Goal: Task Accomplishment & Management: Use online tool/utility

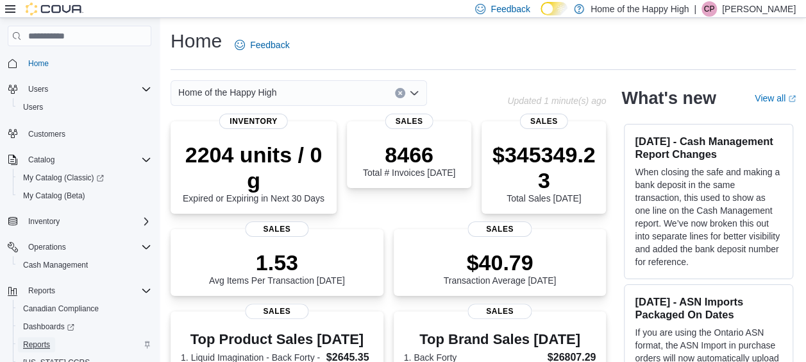
click at [37, 340] on span "Reports" at bounding box center [36, 344] width 27 height 10
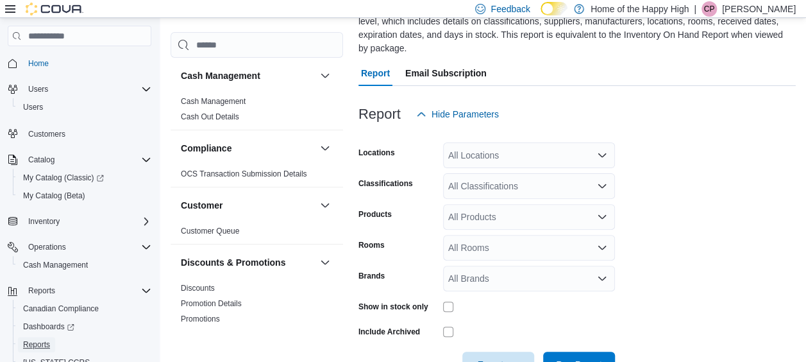
scroll to position [134, 0]
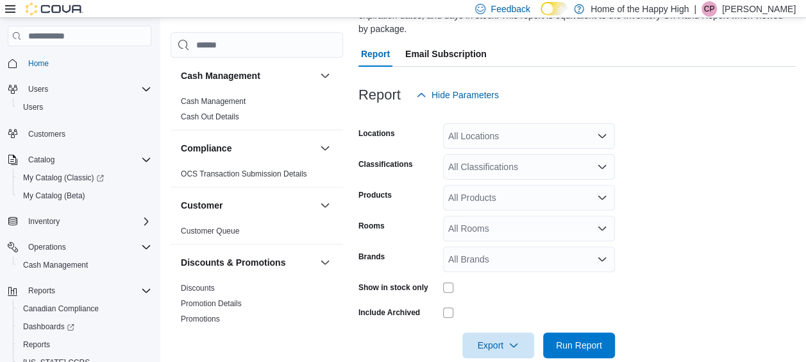
click at [524, 133] on div "All Locations" at bounding box center [529, 136] width 172 height 26
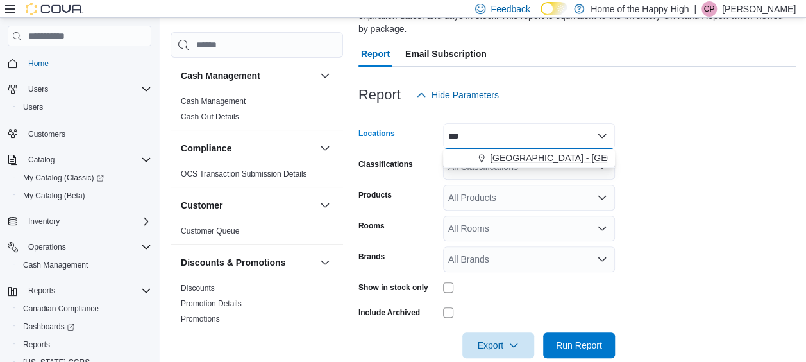
type input "***"
click at [521, 161] on span "[GEOGRAPHIC_DATA] - [GEOGRAPHIC_DATA] - Pop's Cannabis" at bounding box center [622, 157] width 265 height 13
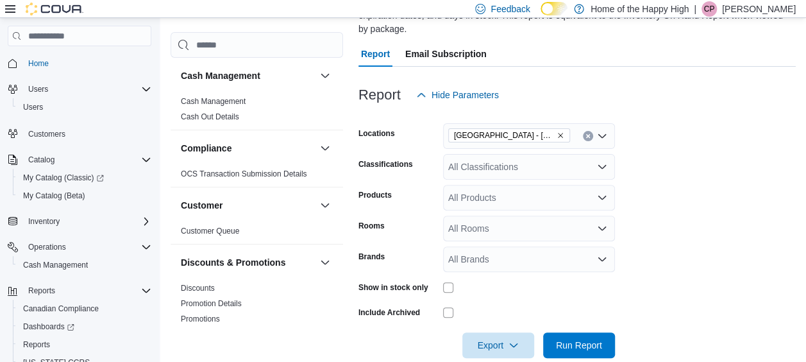
click at [687, 205] on form "Locations [GEOGRAPHIC_DATA] - [GEOGRAPHIC_DATA] - Pop's Cannabis Classification…" at bounding box center [576, 233] width 437 height 250
click at [586, 137] on icon "Clear input" at bounding box center [587, 136] width 3 height 3
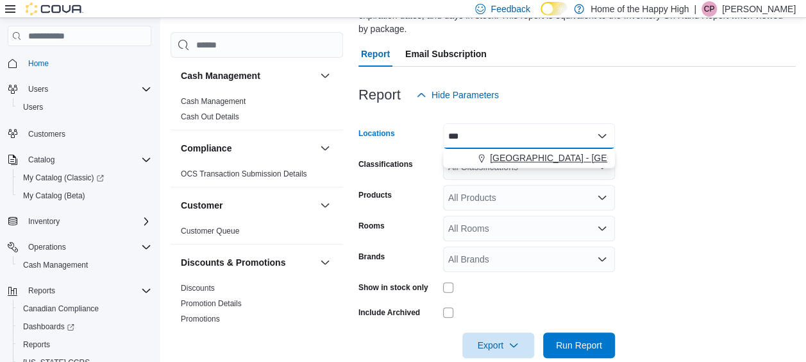
type input "***"
click at [558, 160] on span "[GEOGRAPHIC_DATA] - [GEOGRAPHIC_DATA] - Pop's Cannabis" at bounding box center [622, 157] width 265 height 13
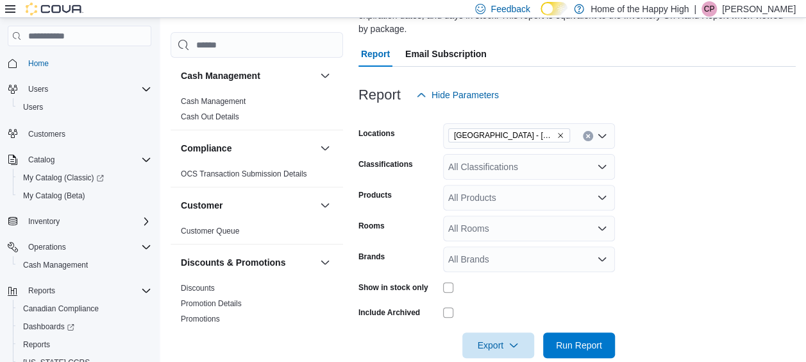
click at [717, 166] on form "Locations [GEOGRAPHIC_DATA] - [GEOGRAPHIC_DATA] - Pop's Cannabis Classification…" at bounding box center [576, 233] width 437 height 250
click at [505, 194] on div "All Products" at bounding box center [529, 198] width 172 height 26
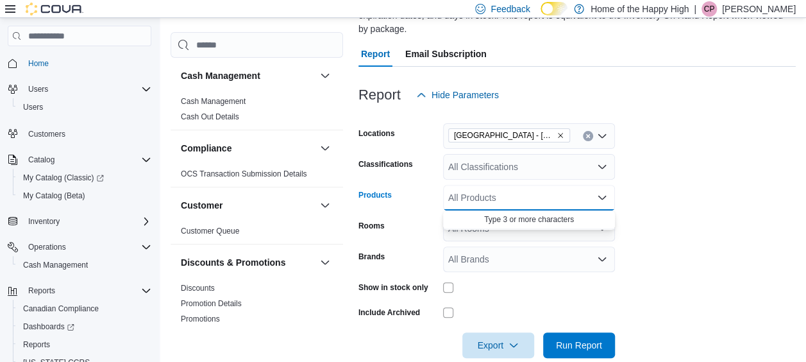
click at [610, 203] on div "All Products Combo box. Selected. Combo box input. All Products. Type some text…" at bounding box center [529, 198] width 172 height 26
click at [586, 164] on div "All Classifications" at bounding box center [529, 167] width 172 height 26
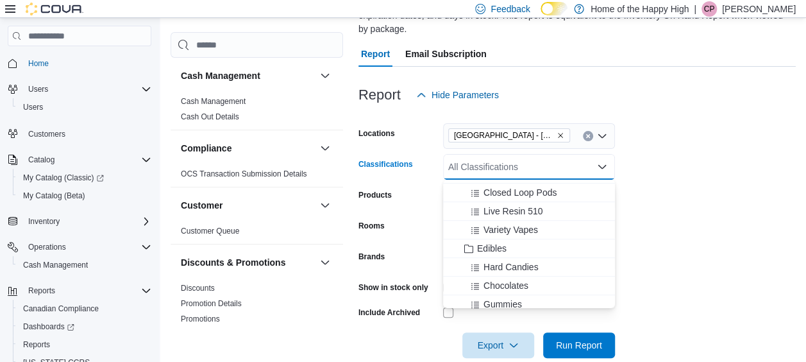
scroll to position [385, 0]
click at [481, 233] on span "Edibles" at bounding box center [491, 231] width 29 height 13
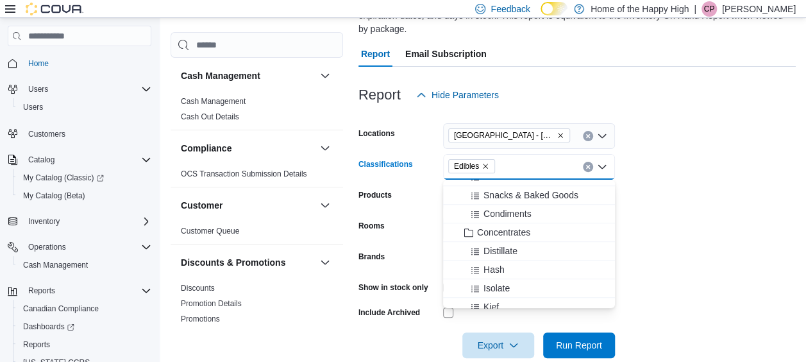
scroll to position [513, 0]
click at [708, 271] on form "Locations [GEOGRAPHIC_DATA] - [GEOGRAPHIC_DATA] - Pop's Cannabis Classification…" at bounding box center [576, 233] width 437 height 250
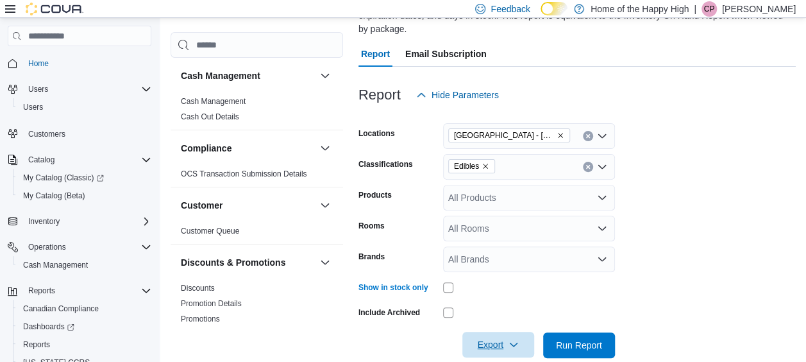
click at [497, 346] on span "Export" at bounding box center [498, 344] width 56 height 26
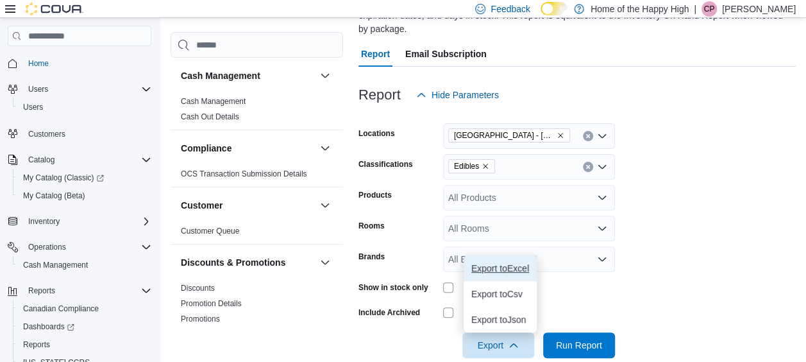
click at [495, 272] on span "Export to Excel" at bounding box center [500, 268] width 58 height 10
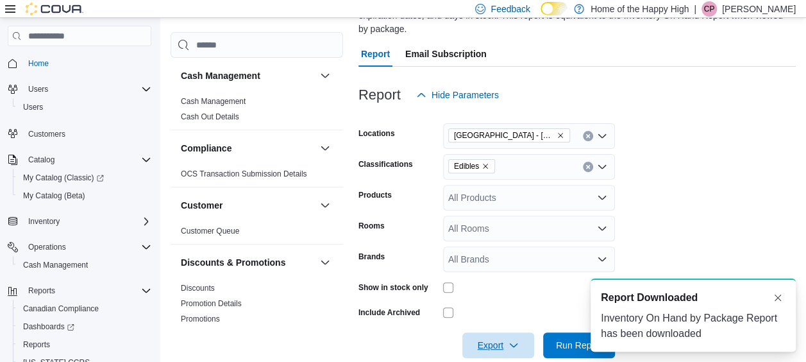
scroll to position [0, 0]
